Goal: Check status: Check status

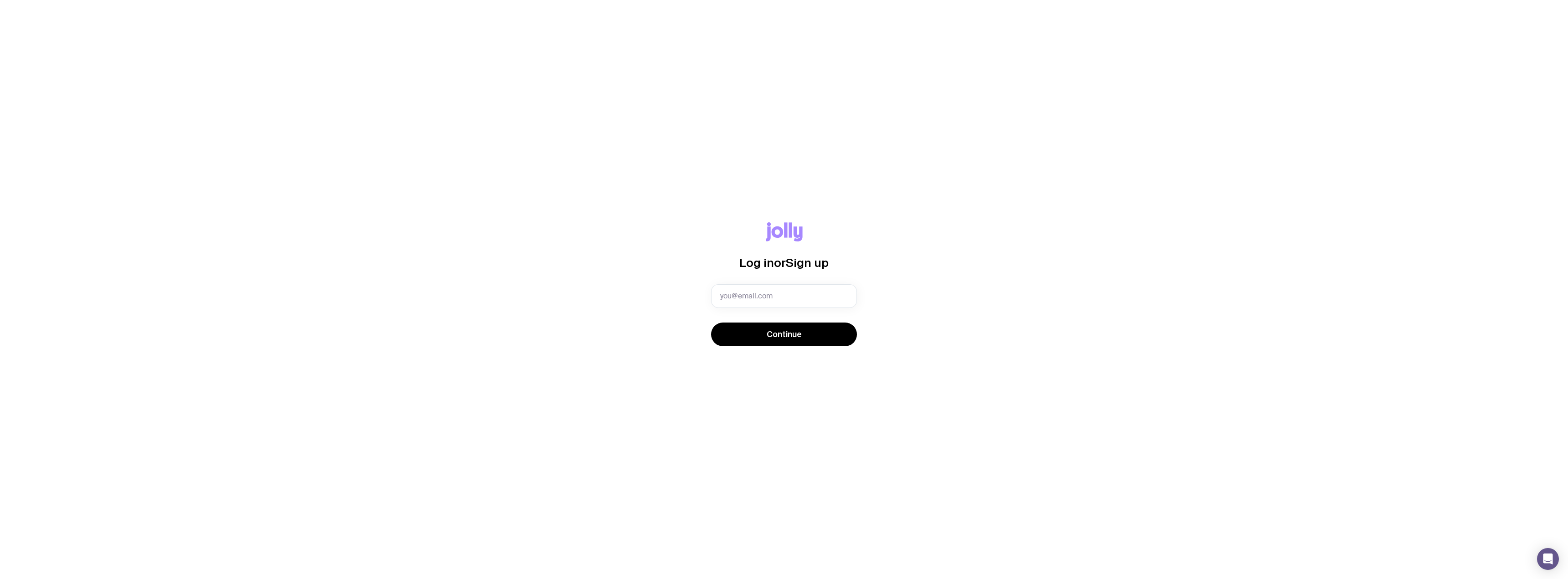
type input "[PERSON_NAME][EMAIL_ADDRESS][DOMAIN_NAME]"
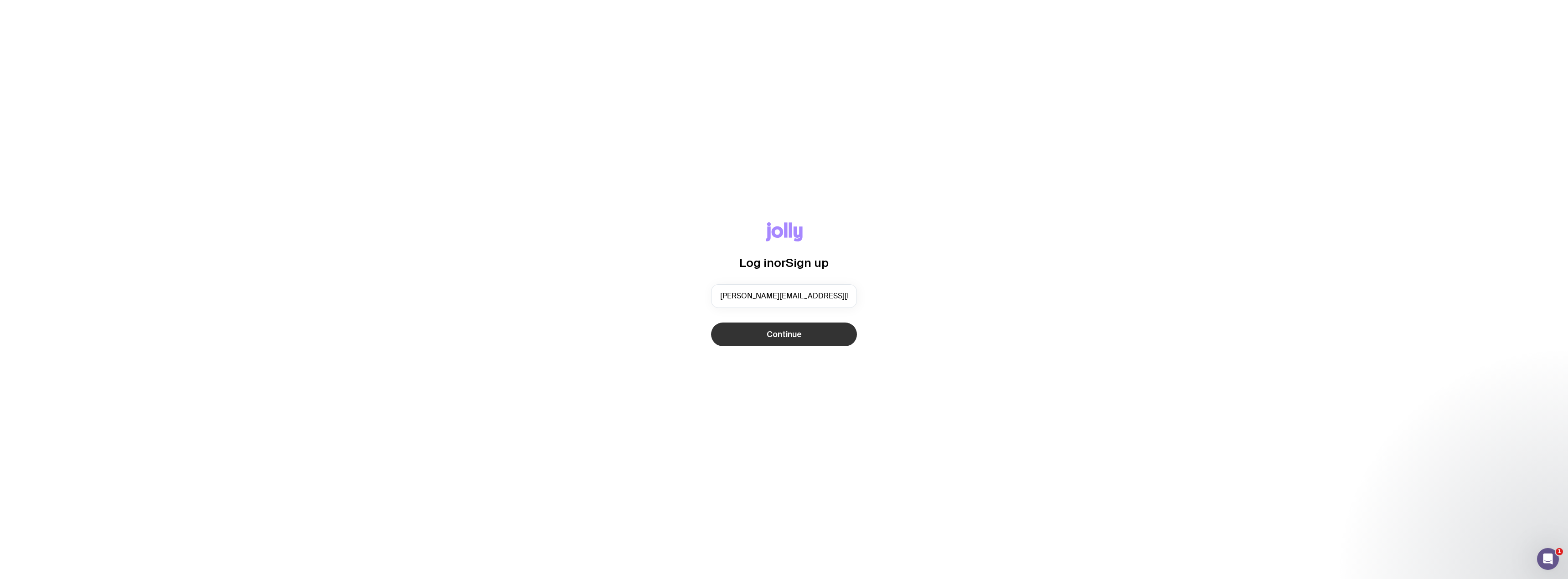
click at [786, 333] on span "Continue" at bounding box center [784, 334] width 35 height 11
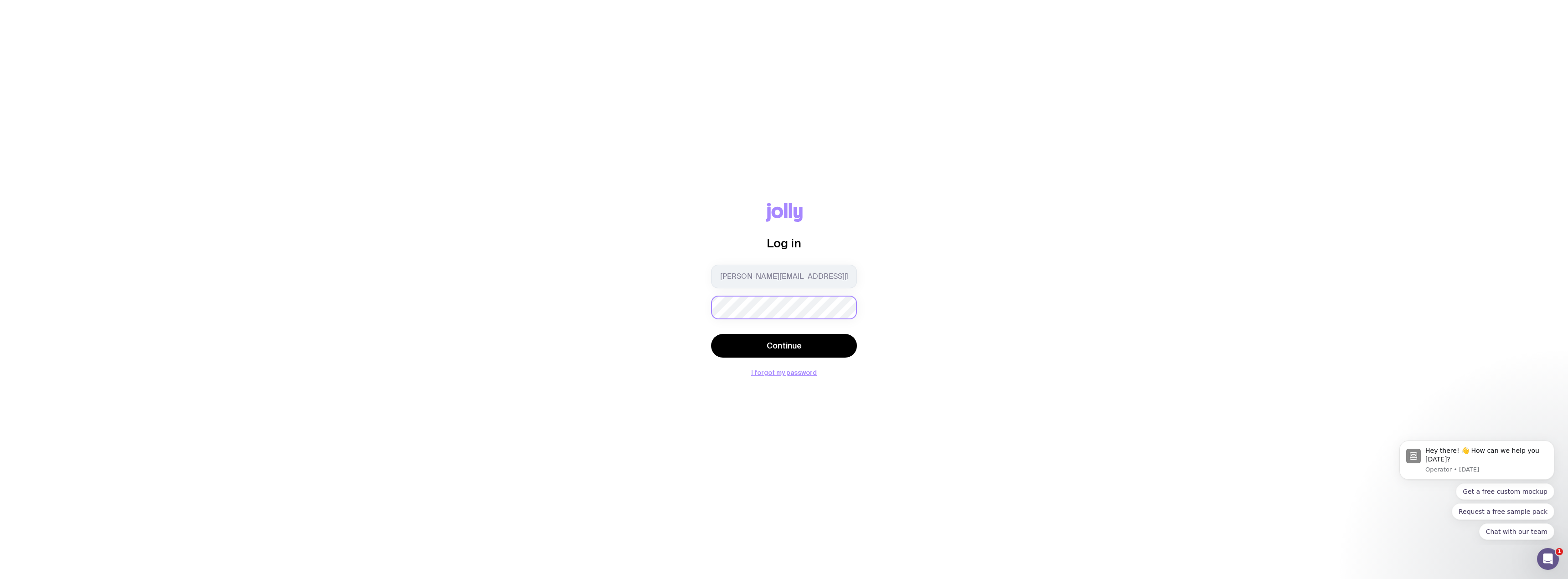
click at [711, 334] on button "Continue" at bounding box center [783, 346] width 146 height 24
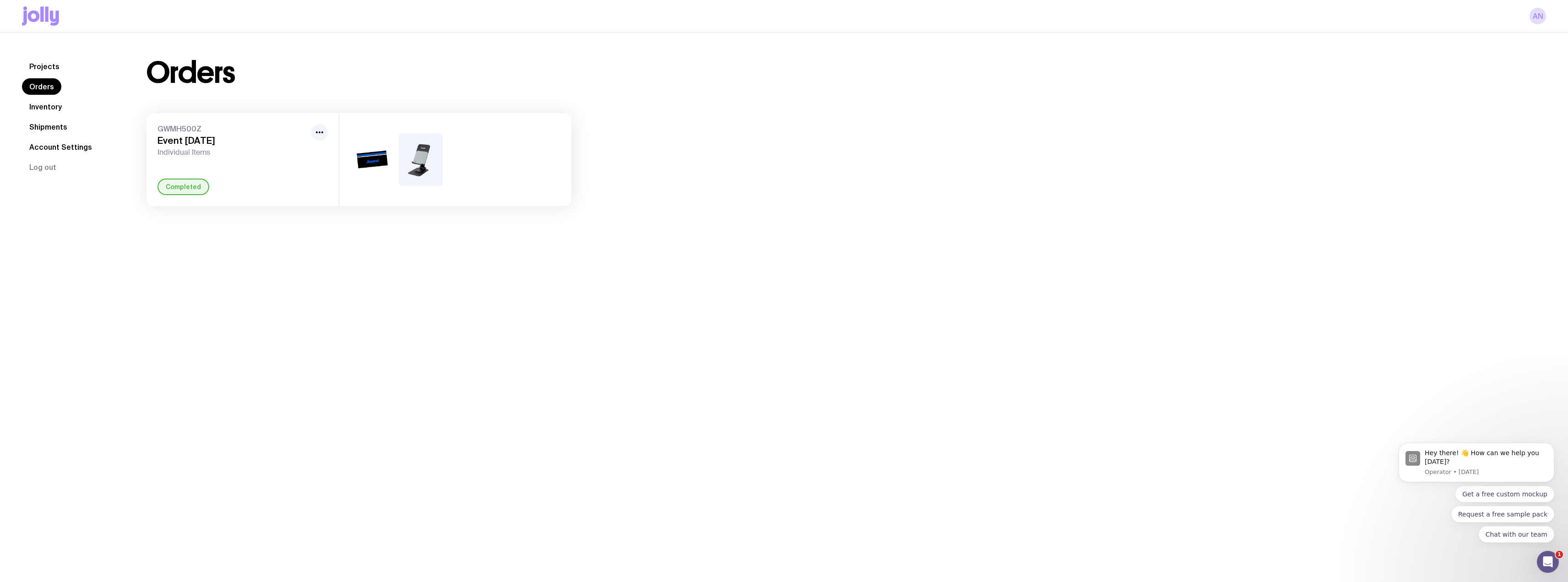
click at [199, 146] on h3 "Event [DATE]" at bounding box center [232, 140] width 150 height 11
click at [45, 130] on link "Shipments" at bounding box center [48, 126] width 53 height 16
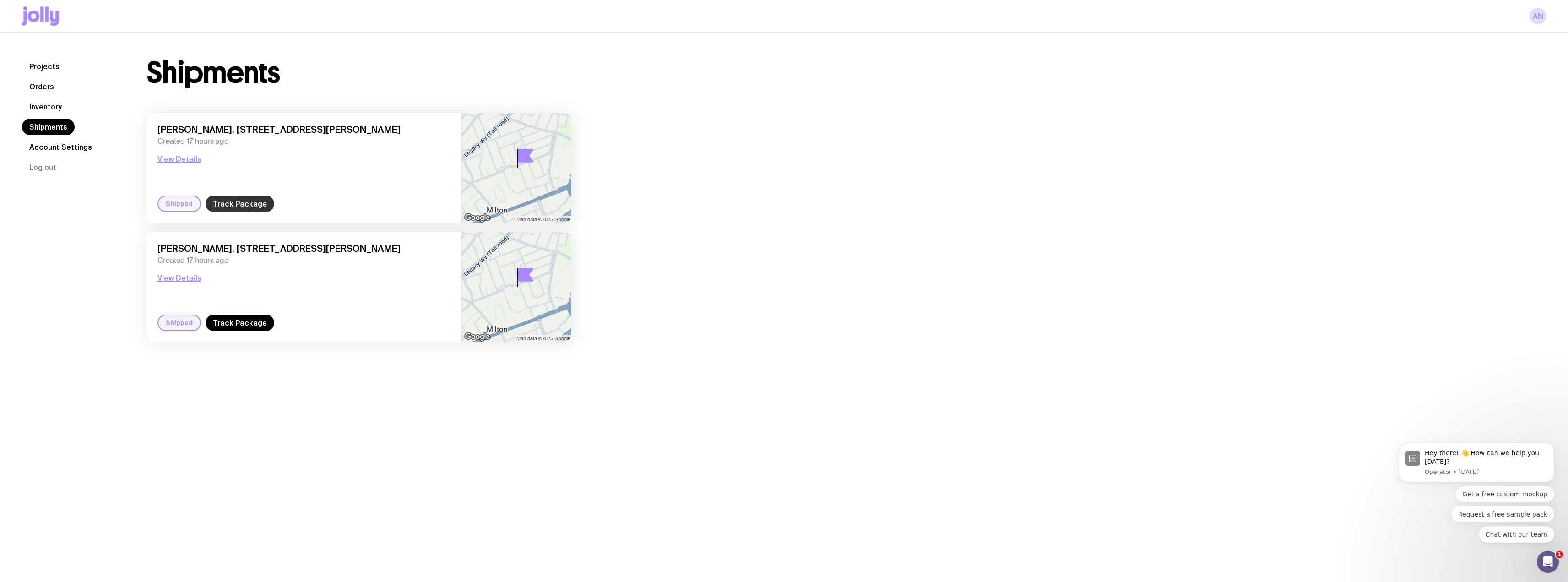
click at [243, 202] on link "Track Package" at bounding box center [240, 203] width 69 height 16
